Goal: Navigation & Orientation: Find specific page/section

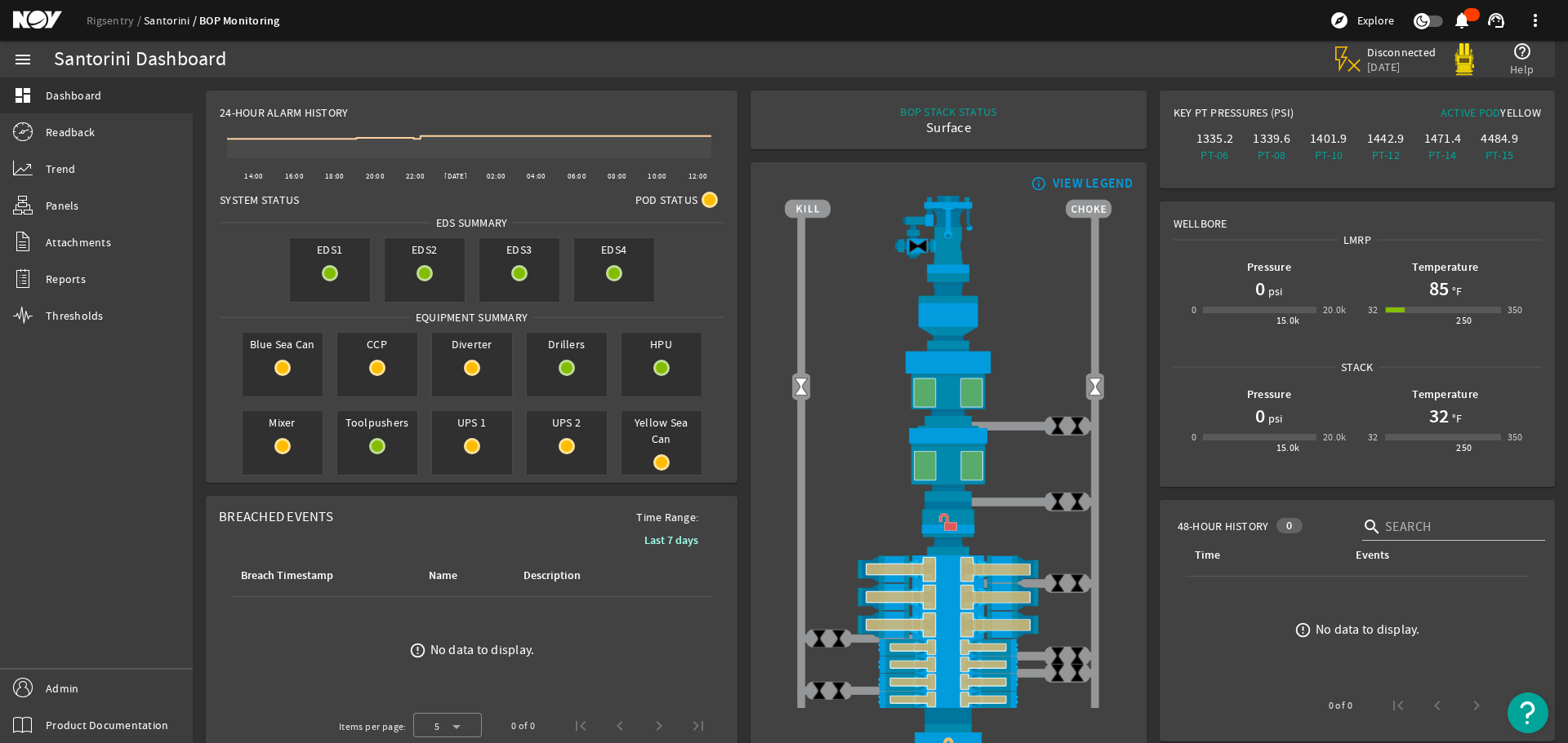
click at [167, 17] on link "Santorini" at bounding box center [171, 20] width 56 height 15
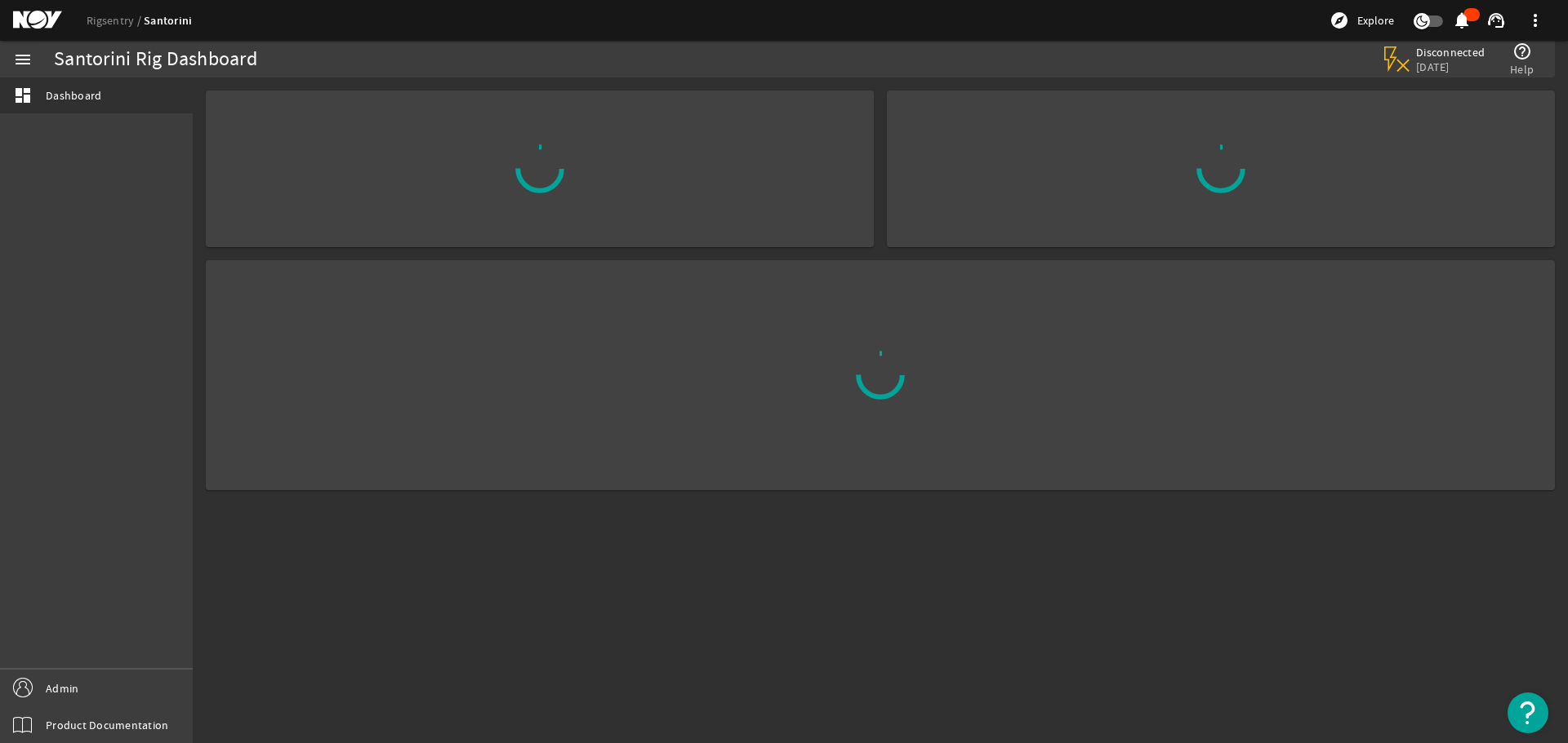
click at [112, 18] on link "Rigsentry" at bounding box center [115, 20] width 57 height 15
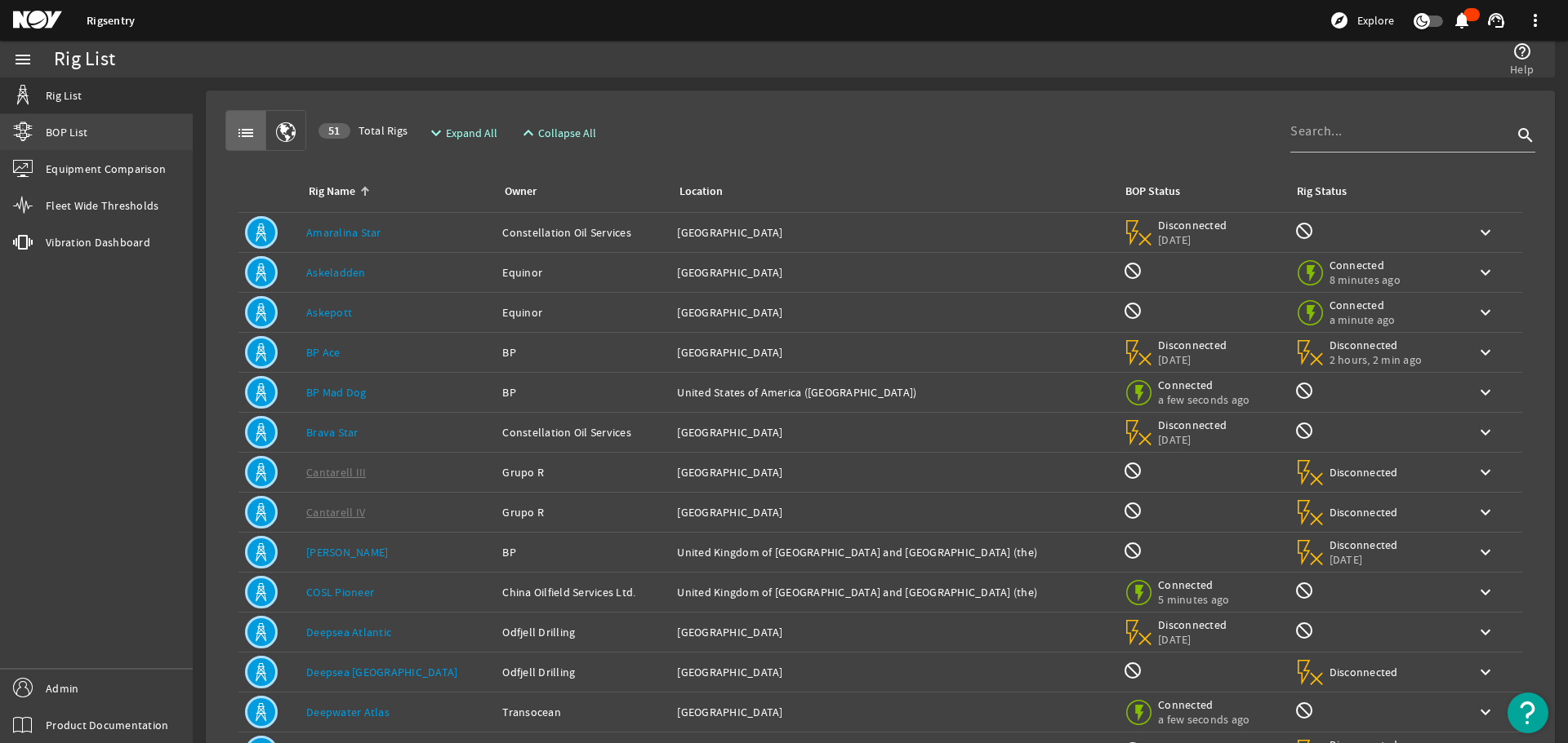
click at [81, 123] on link "BOP List" at bounding box center [96, 132] width 193 height 36
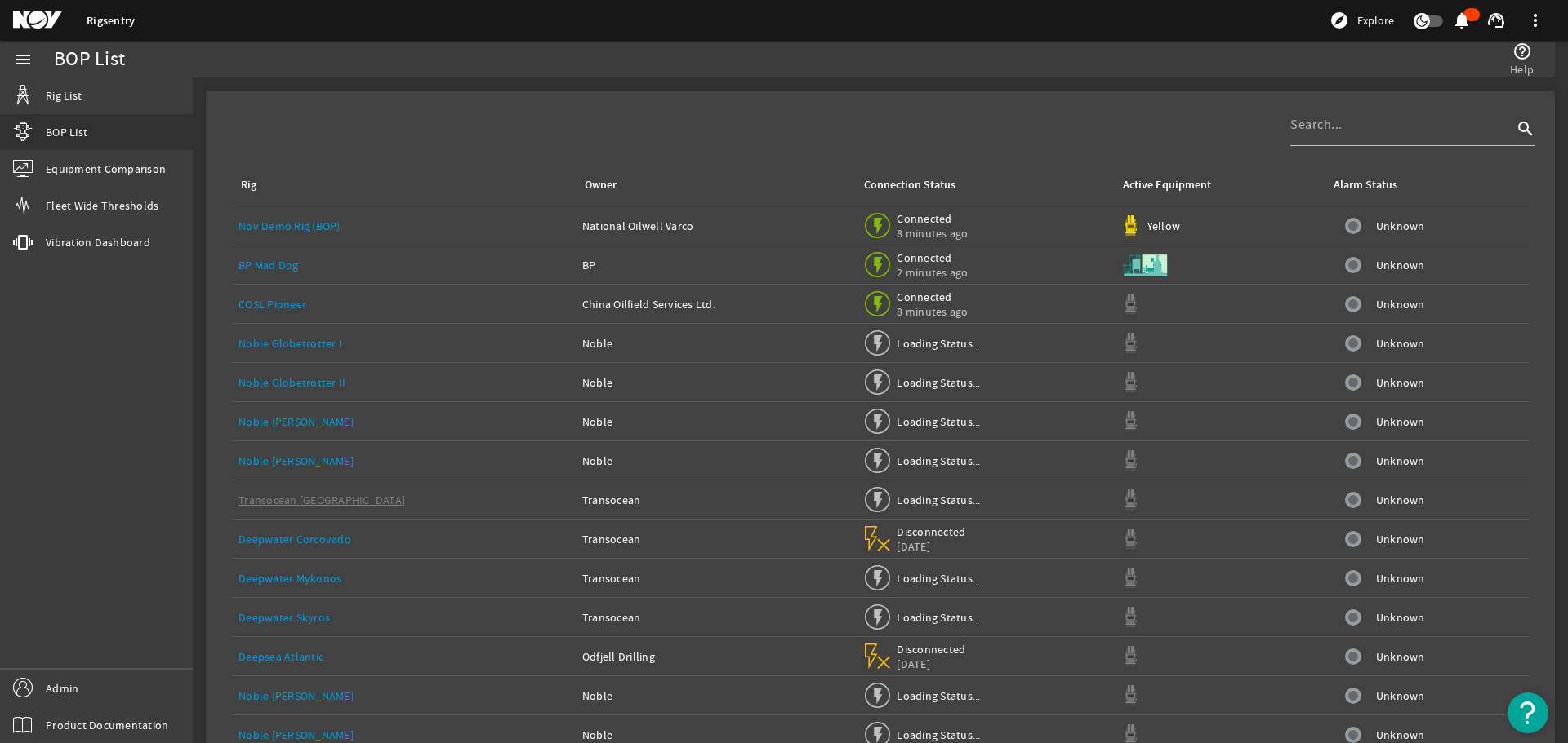
scroll to position [122, 0]
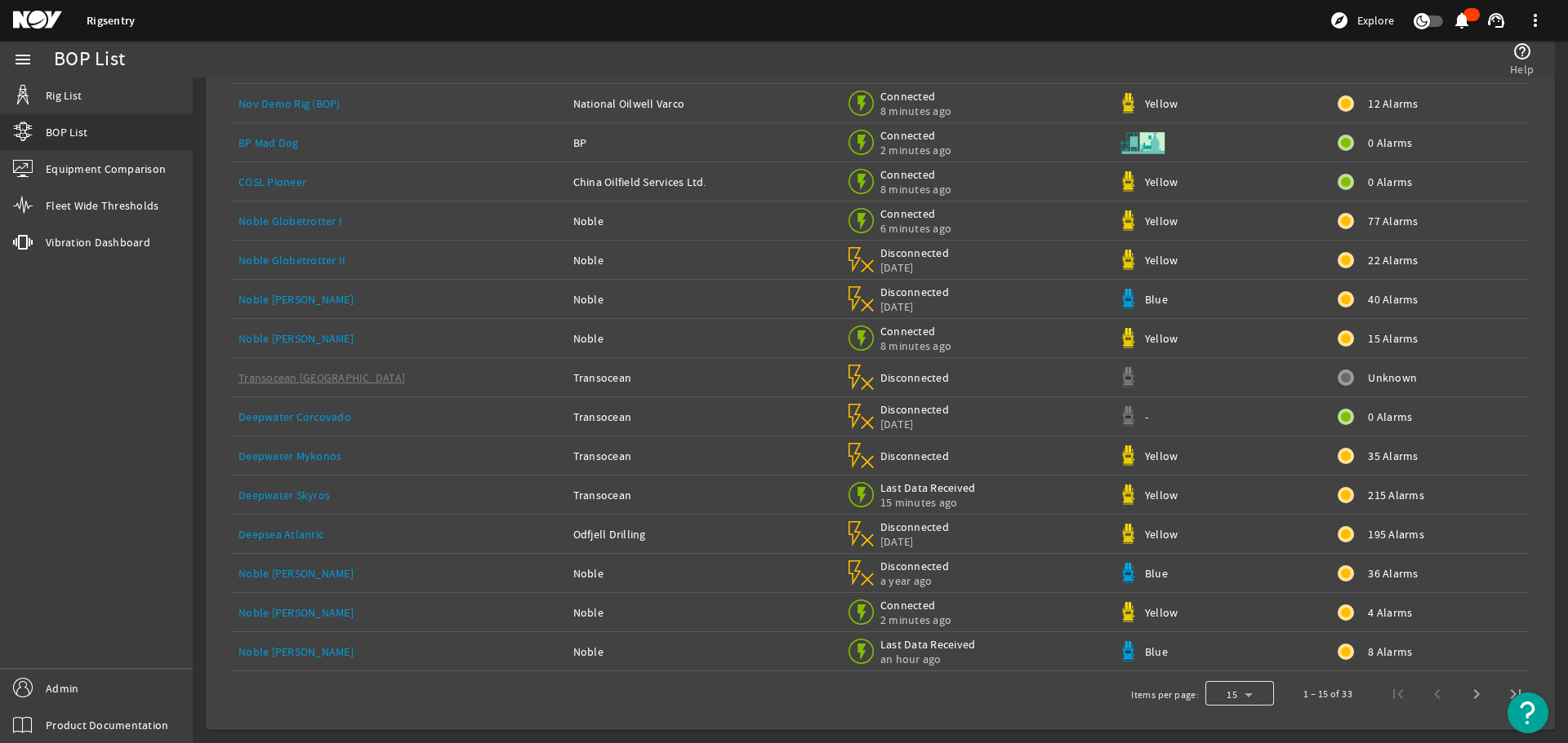
click at [1237, 686] on div at bounding box center [1239, 695] width 69 height 39
click at [1232, 656] on mat-option "100" at bounding box center [1227, 652] width 69 height 39
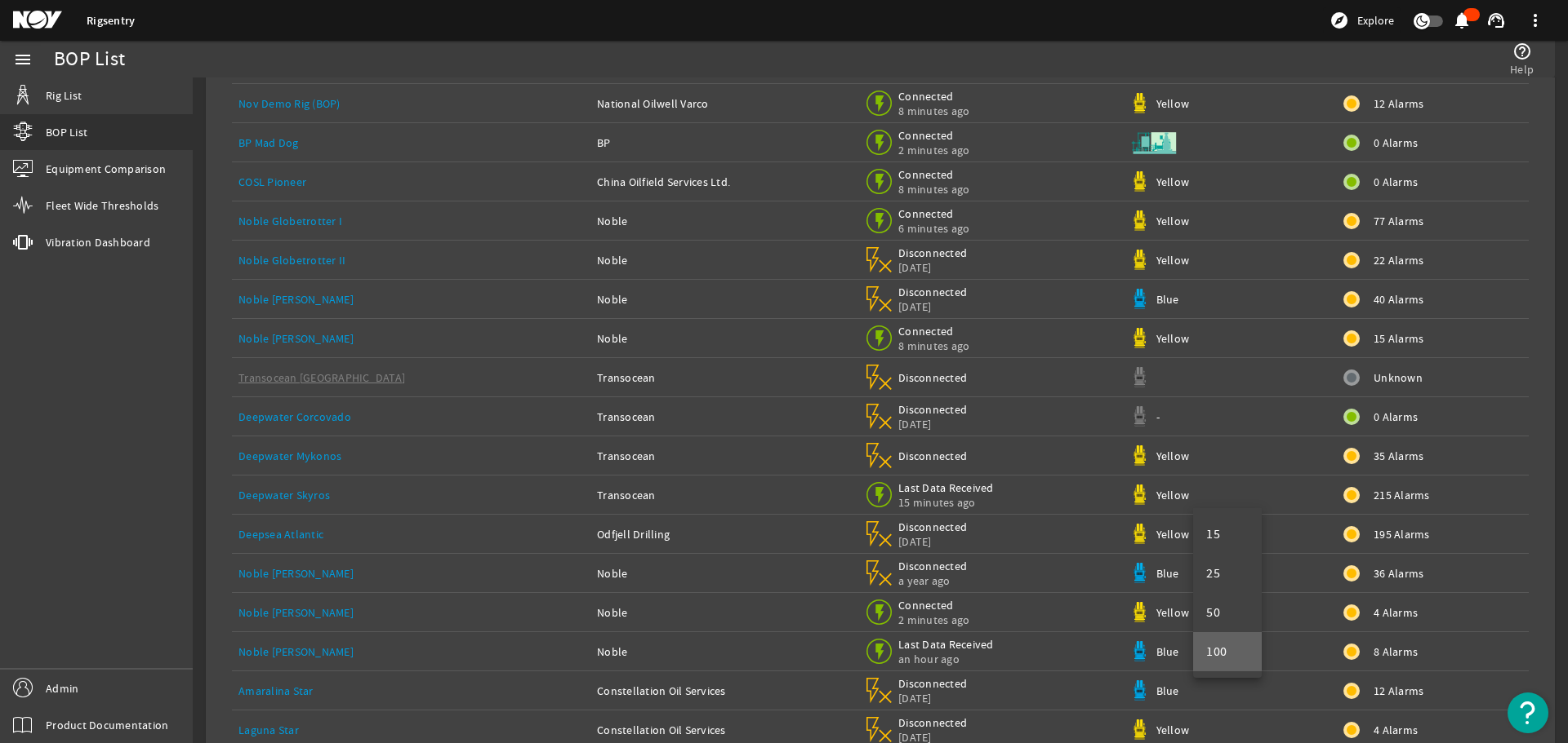
scroll to position [828, 0]
